Goal: Task Accomplishment & Management: Manage account settings

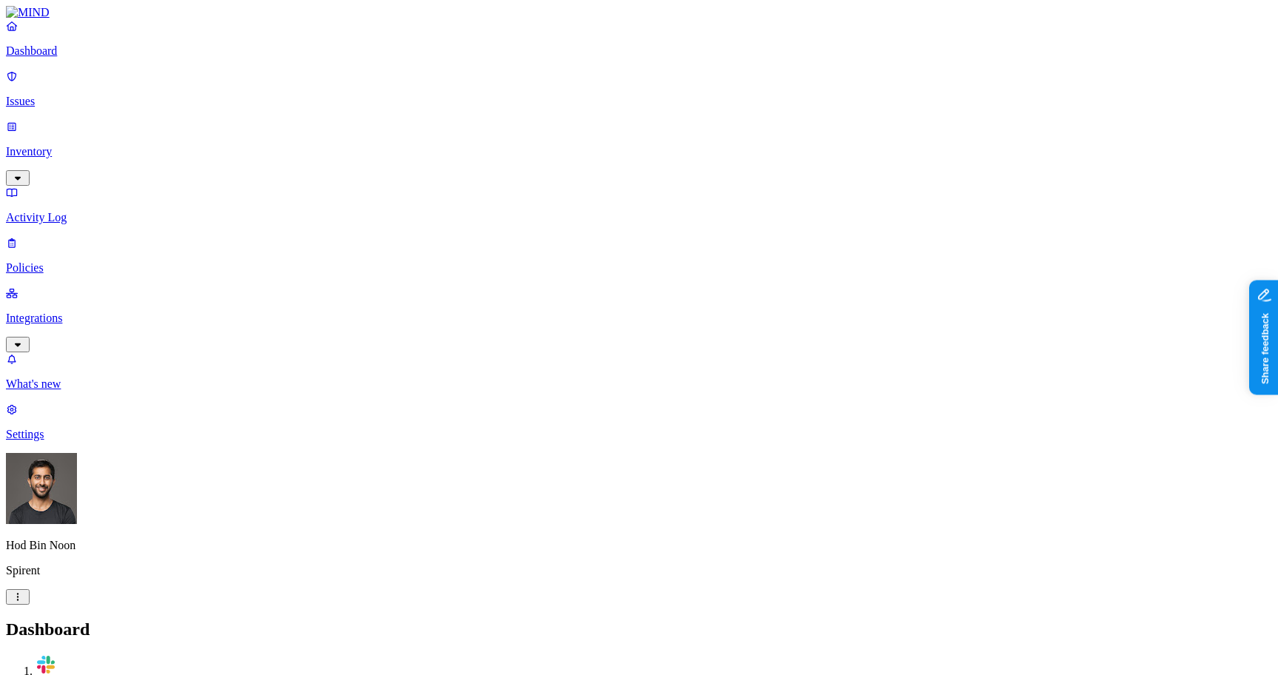
click at [52, 441] on p "Settings" at bounding box center [639, 434] width 1266 height 13
click at [231, 674] on p "Notification channels" at bounding box center [639, 686] width 1266 height 13
click at [144, 651] on html "Dashboard Issues Inventory Activity Log Policies Integrations What's new 1 Sett…" at bounding box center [639, 478] width 1278 height 957
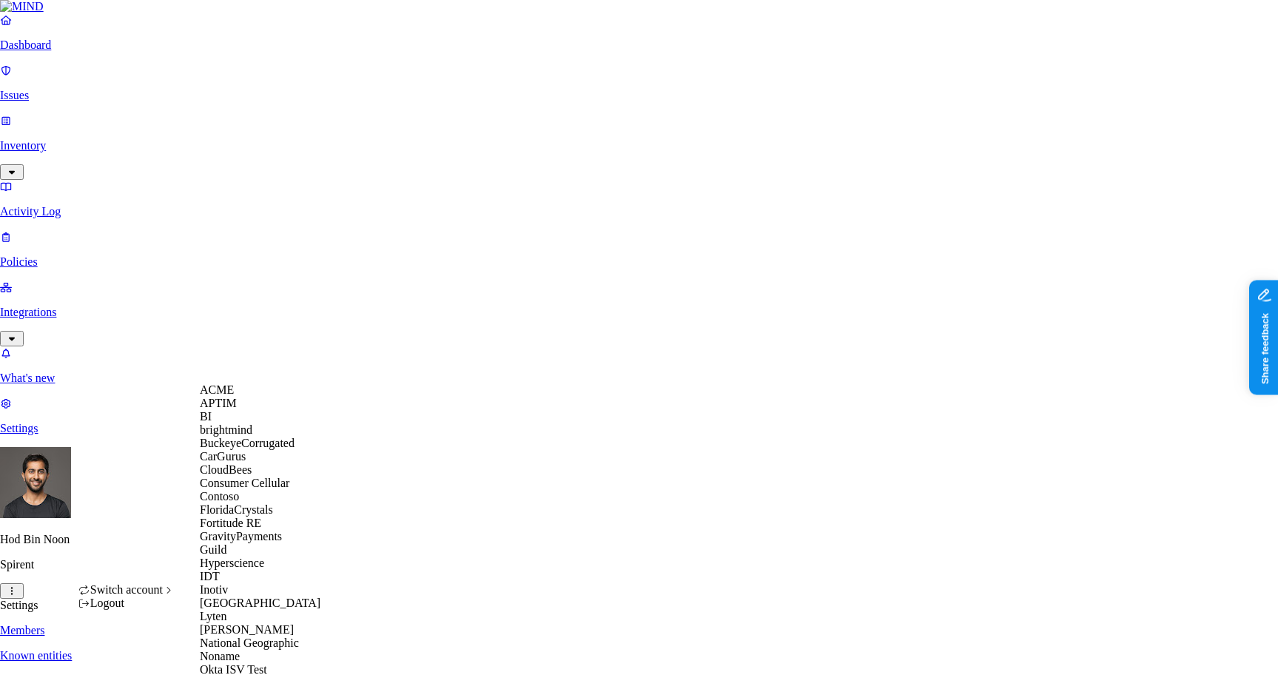
click at [247, 391] on div "ACME" at bounding box center [272, 389] width 144 height 13
